Goal: Transaction & Acquisition: Purchase product/service

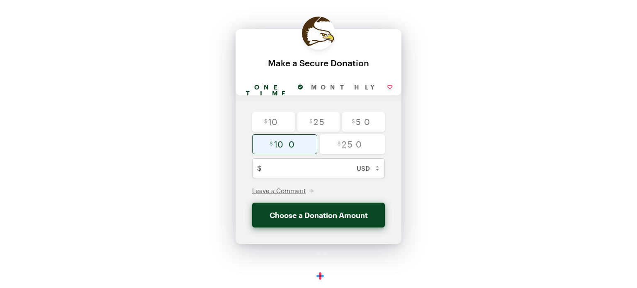
click at [285, 141] on input "radio" at bounding box center [284, 144] width 65 height 20
radio input "true"
type input "100"
checkbox input "false"
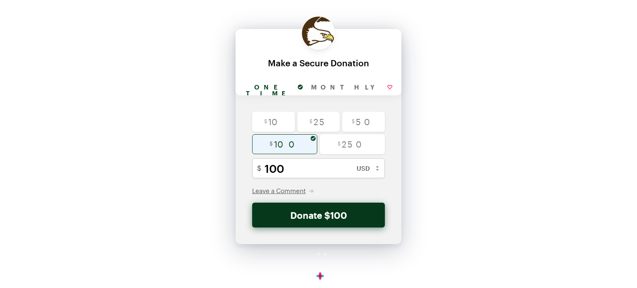
click at [314, 216] on button "Donate $100" at bounding box center [318, 215] width 133 height 25
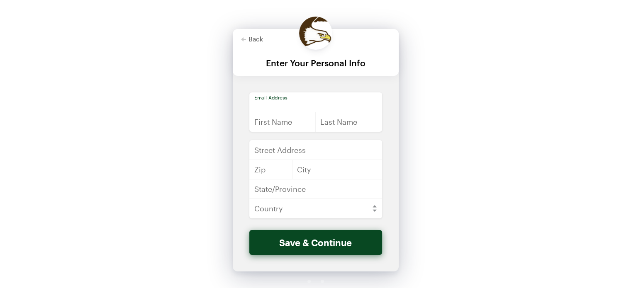
click at [287, 102] on input "email" at bounding box center [315, 103] width 133 height 20
type input "[EMAIL_ADDRESS][DOMAIN_NAME]"
type input "[PERSON_NAME]"
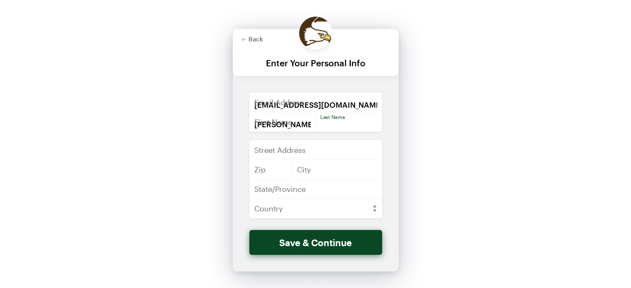
type input "[PERSON_NAME]"
type input "[STREET_ADDRESS][PERSON_NAME]"
type input "54175"
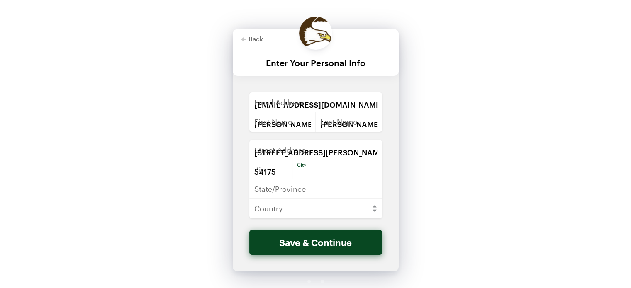
type input "[PERSON_NAME]"
type input "WI"
select select "US"
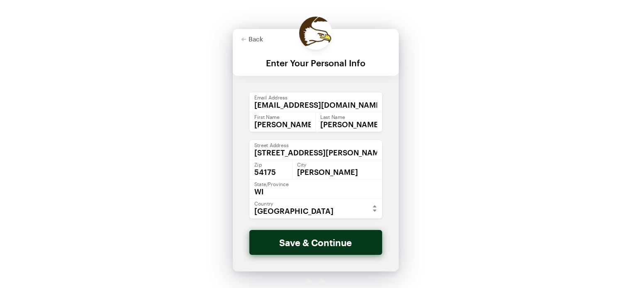
click at [307, 243] on button "Save & Continue" at bounding box center [315, 242] width 133 height 25
checkbox input "false"
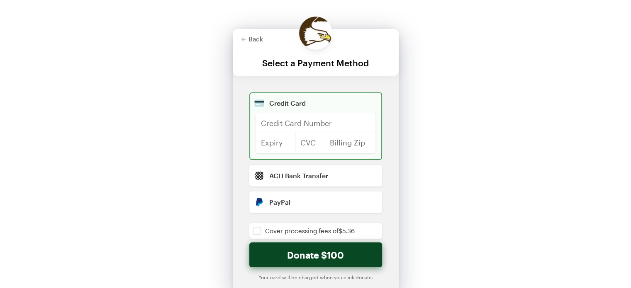
click at [286, 121] on iframe at bounding box center [316, 126] width 110 height 10
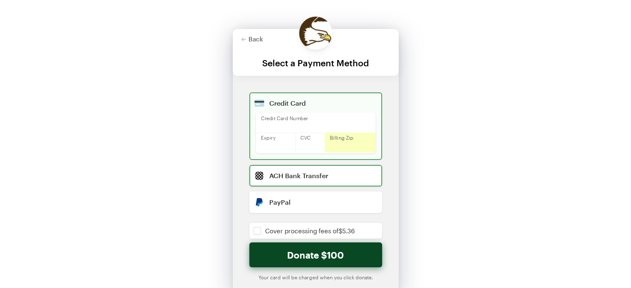
click at [324, 179] on input "radio" at bounding box center [315, 176] width 133 height 22
radio input "true"
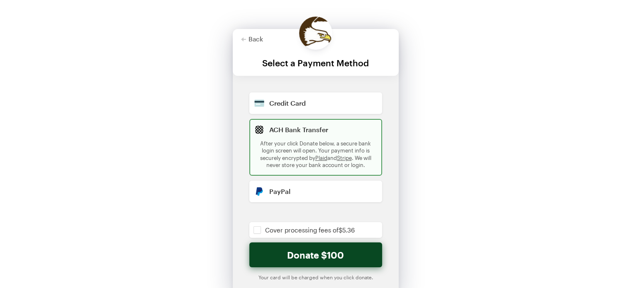
checkbox input "false"
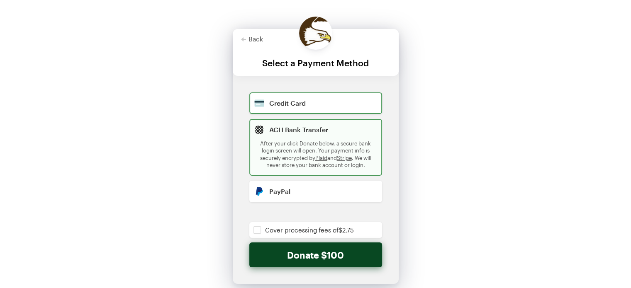
click at [290, 109] on input "radio" at bounding box center [315, 104] width 133 height 22
radio input "true"
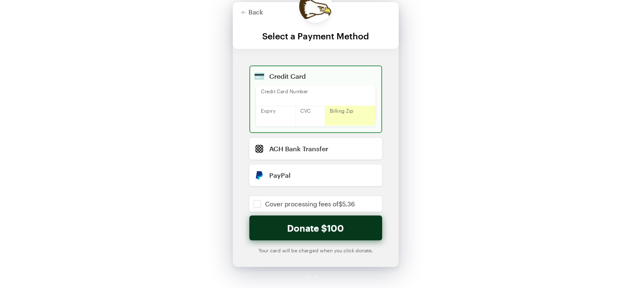
scroll to position [50, 0]
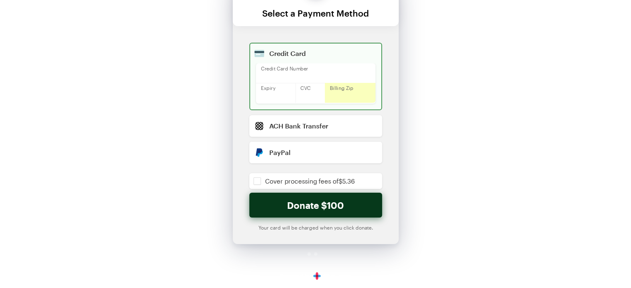
click at [310, 202] on button "Donate $100" at bounding box center [315, 205] width 133 height 25
checkbox input "false"
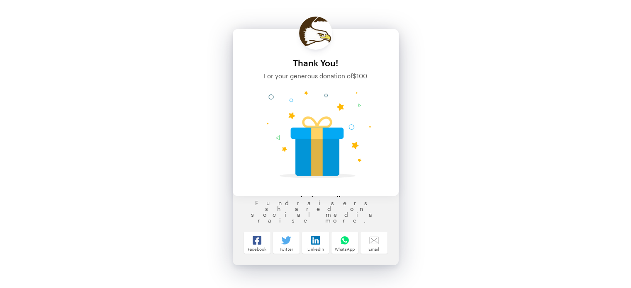
scroll to position [21, 0]
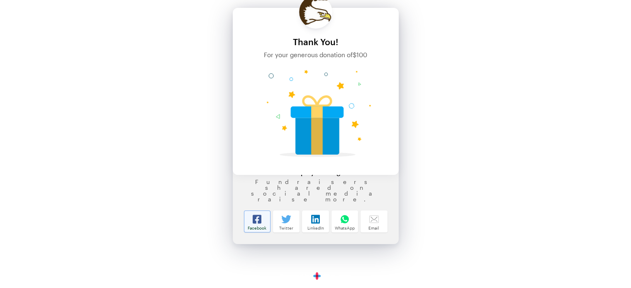
click at [253, 224] on icon at bounding box center [257, 219] width 9 height 10
